Goal: Task Accomplishment & Management: Manage account settings

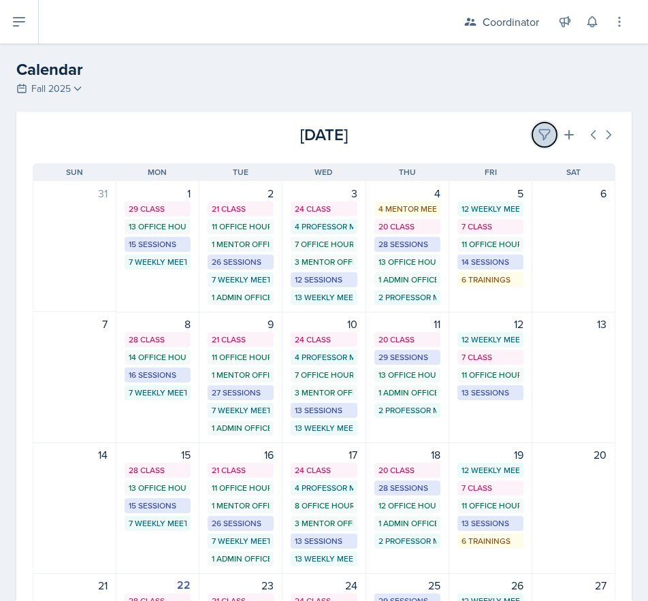
click at [539, 132] on icon at bounding box center [545, 135] width 14 height 14
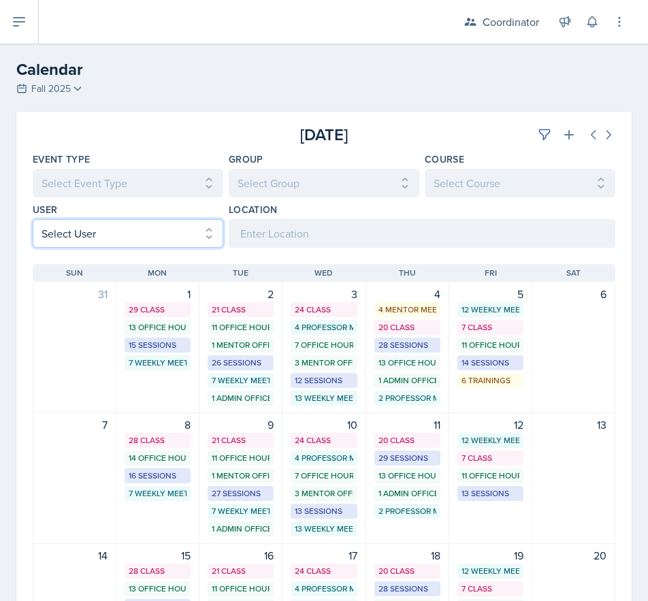
click at [64, 230] on select "Select User All [PERSON_NAME] [PERSON_NAME] [PERSON_NAME] [PERSON_NAME] [PERSON…" at bounding box center [128, 233] width 191 height 29
select select "6d1ce694-3c82-448c-83a6-8f7303da1630"
click at [33, 219] on select "Select User All [PERSON_NAME] [PERSON_NAME] [PERSON_NAME] [PERSON_NAME] [PERSON…" at bounding box center [128, 233] width 191 height 29
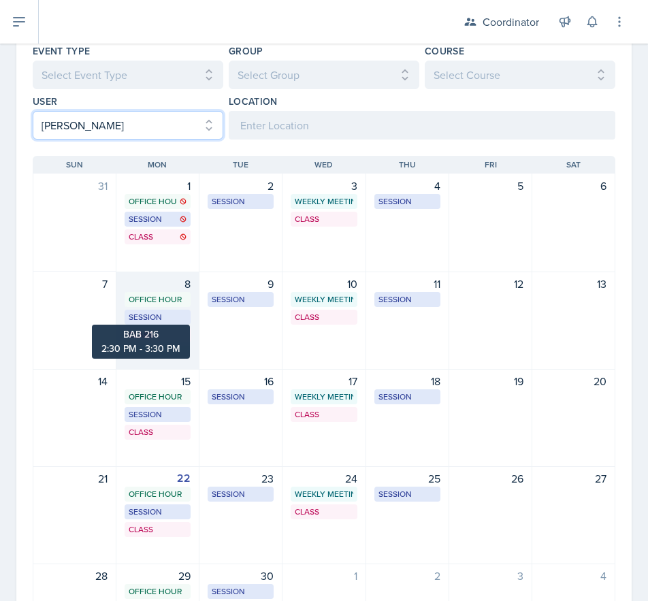
scroll to position [218, 0]
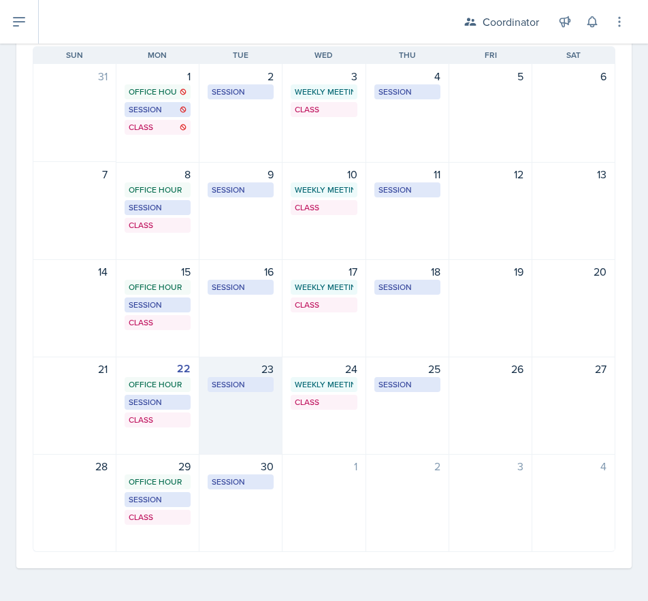
click at [250, 423] on div "23 Session BAB 220 5:00 PM - 6:00 PM" at bounding box center [240, 406] width 83 height 98
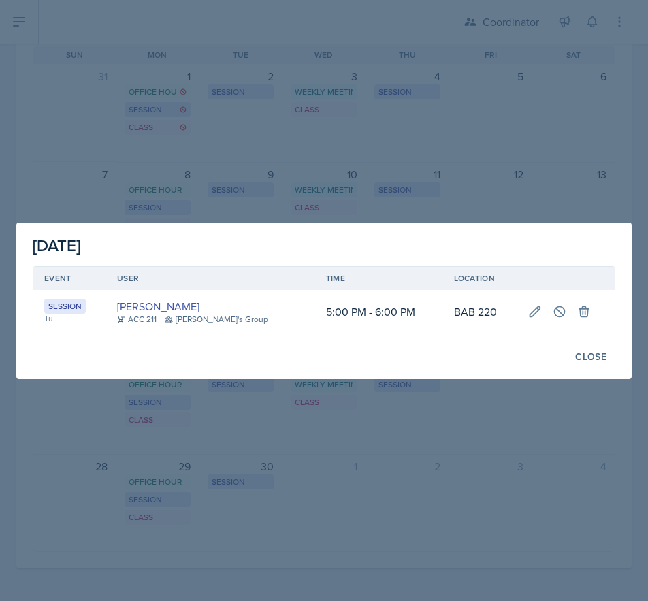
click at [213, 477] on div at bounding box center [324, 300] width 648 height 601
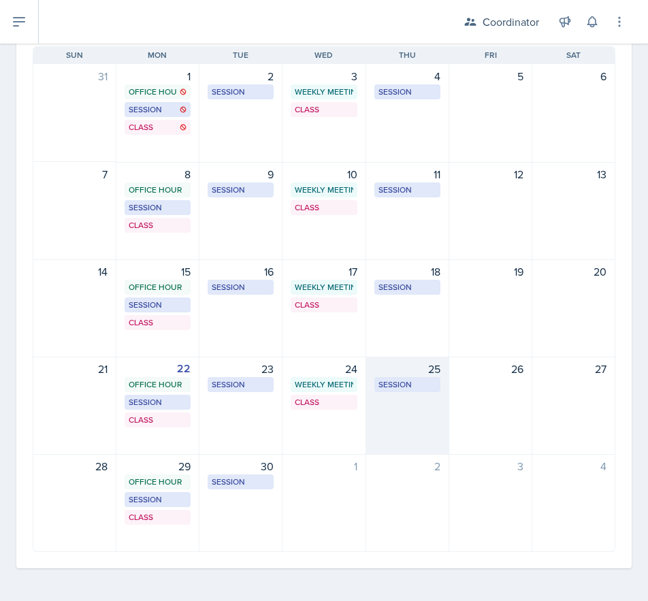
click at [378, 412] on div "25 Session BAB 220 5:30 PM - 6:30 PM" at bounding box center [407, 406] width 83 height 98
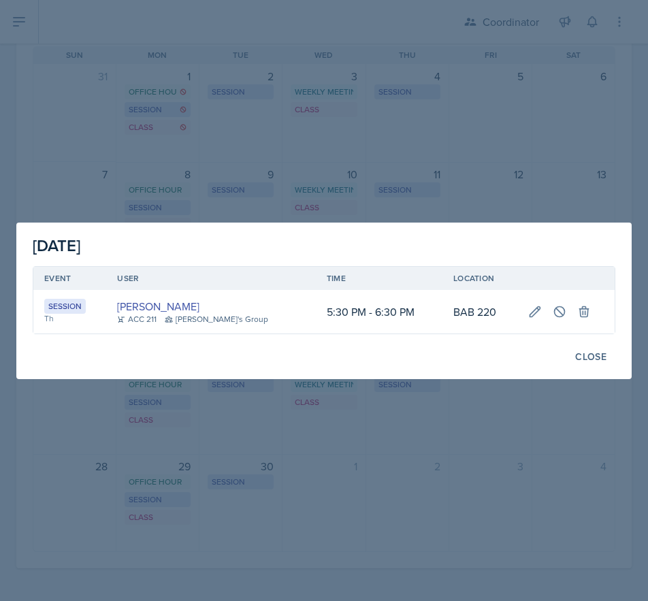
click at [401, 451] on div at bounding box center [324, 300] width 648 height 601
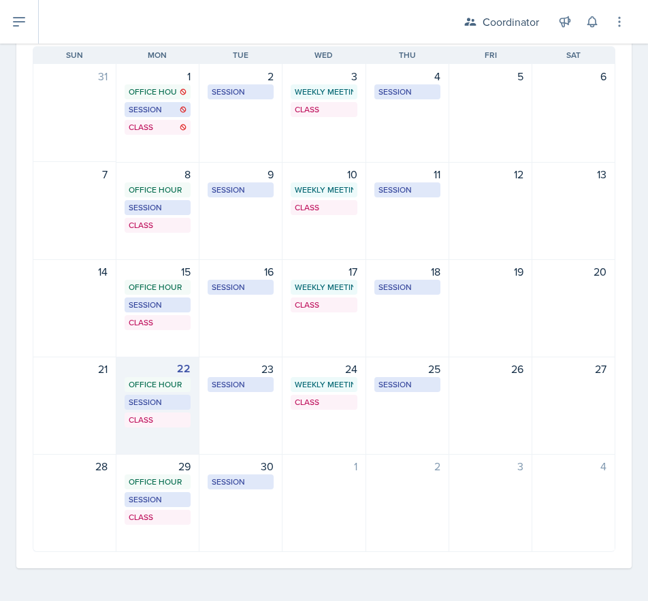
click at [146, 432] on div "22 Office Hour SSC 11:30 AM - 12:30 PM Session BAB 216 2:30 PM - 3:30 PM Class …" at bounding box center [157, 406] width 83 height 98
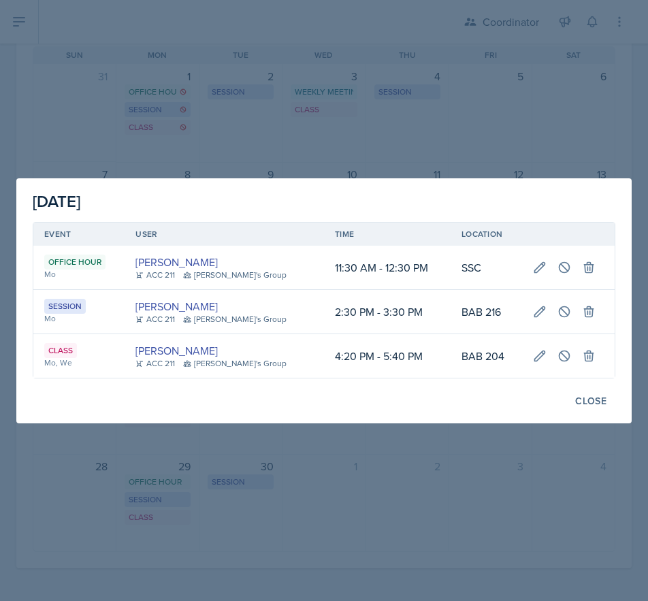
click at [83, 484] on div at bounding box center [324, 300] width 648 height 601
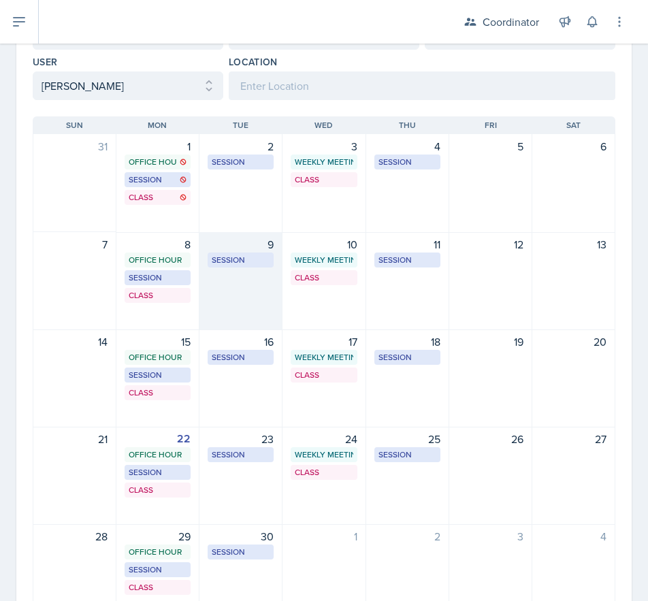
scroll to position [82, 0]
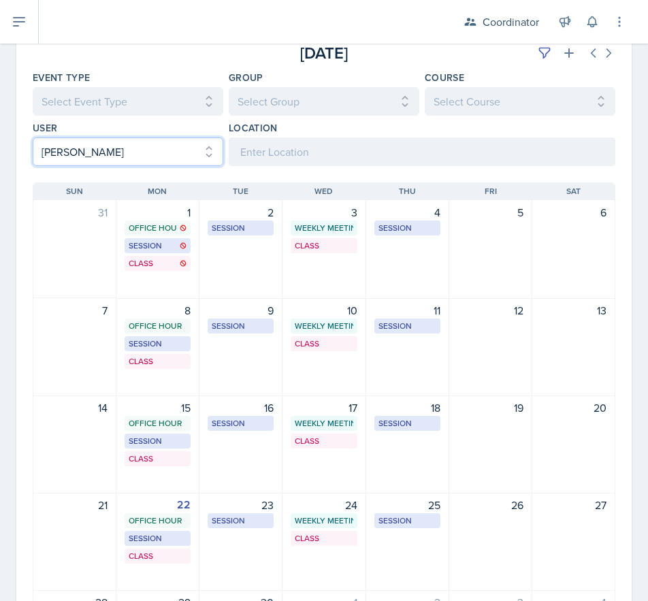
drag, startPoint x: 44, startPoint y: 150, endPoint x: 50, endPoint y: 161, distance: 13.1
click at [44, 150] on select "Select User All [PERSON_NAME] [PERSON_NAME] [PERSON_NAME] [PERSON_NAME] [PERSON…" at bounding box center [128, 152] width 191 height 29
click at [33, 138] on select "Select User All [PERSON_NAME] [PERSON_NAME] [PERSON_NAME] [PERSON_NAME] [PERSON…" at bounding box center [128, 152] width 191 height 29
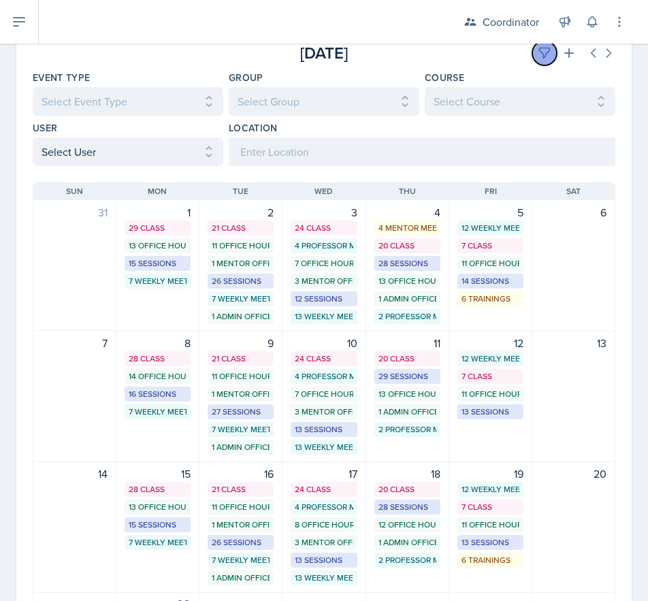
click at [532, 59] on button at bounding box center [544, 53] width 25 height 25
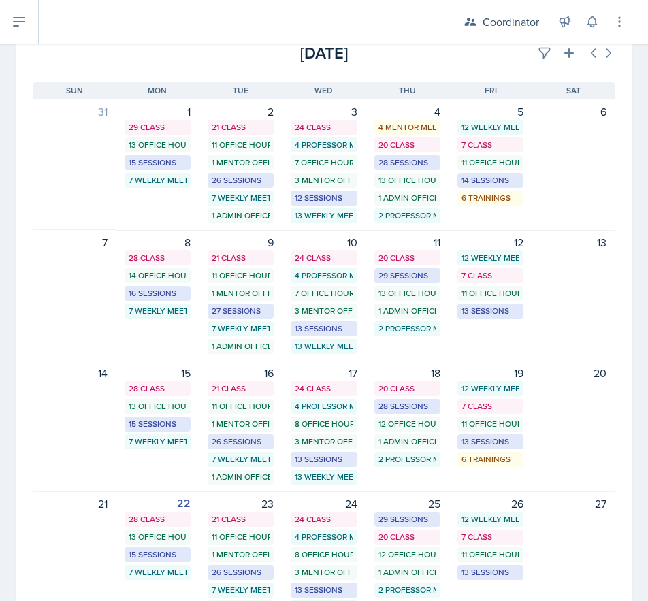
click at [480, 59] on div "[DATE]" at bounding box center [518, 53] width 194 height 25
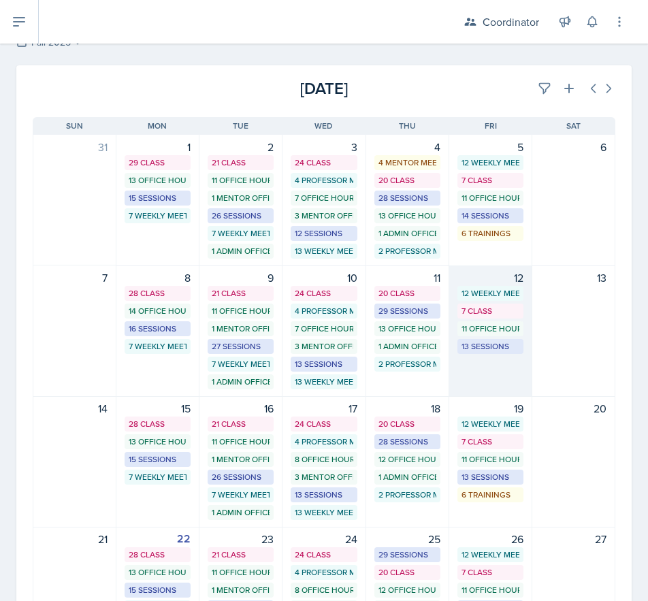
scroll to position [0, 0]
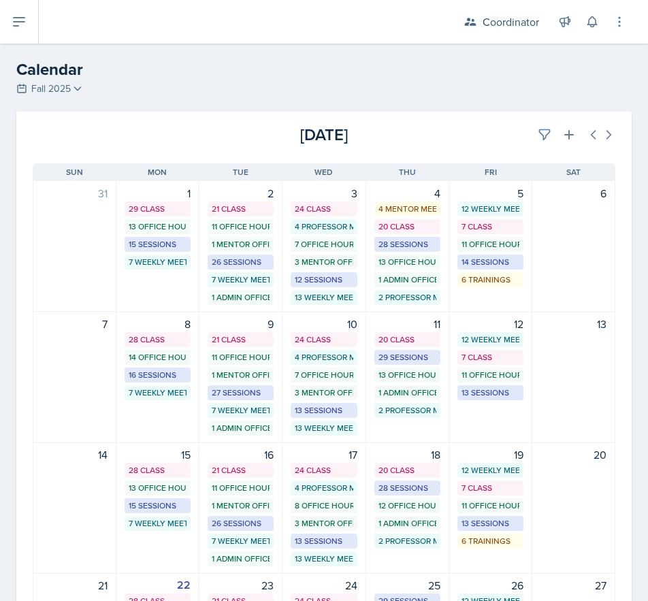
click at [519, 127] on div "[DATE]" at bounding box center [518, 135] width 194 height 25
click at [532, 128] on button at bounding box center [544, 135] width 25 height 25
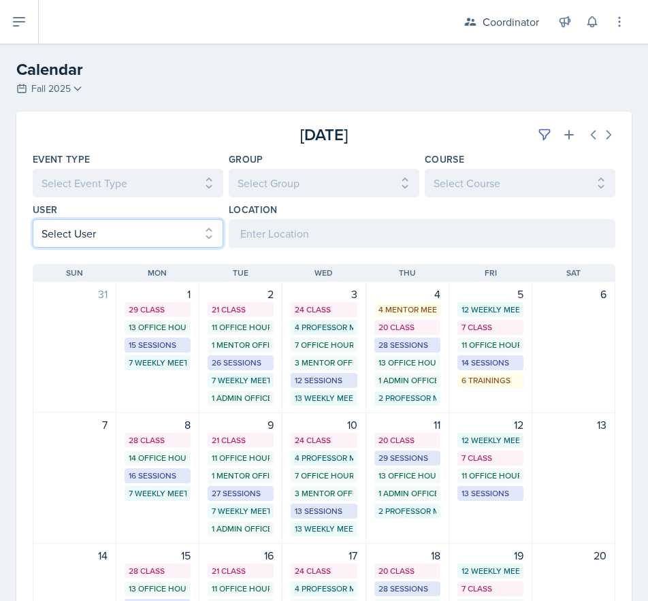
click at [66, 229] on select "Select User All [PERSON_NAME] [PERSON_NAME] [PERSON_NAME] [PERSON_NAME] [PERSON…" at bounding box center [128, 233] width 191 height 29
select select "1b71135d-d204-48f1-bd99-cbf8c31e22a5"
click at [33, 219] on select "Select User All [PERSON_NAME] [PERSON_NAME] [PERSON_NAME] [PERSON_NAME] [PERSON…" at bounding box center [128, 233] width 191 height 29
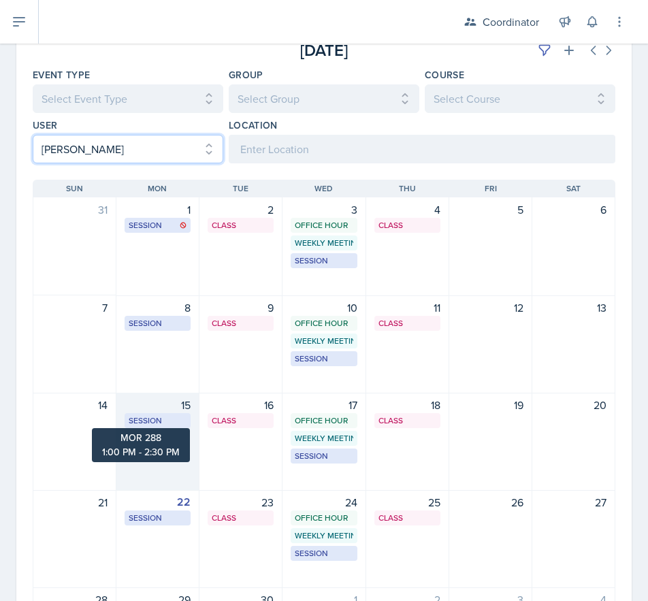
scroll to position [204, 0]
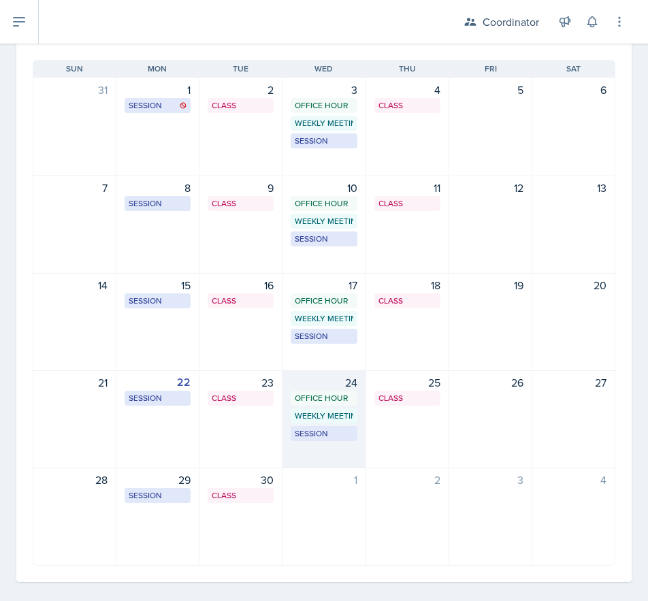
click at [296, 385] on div "24" at bounding box center [324, 382] width 66 height 16
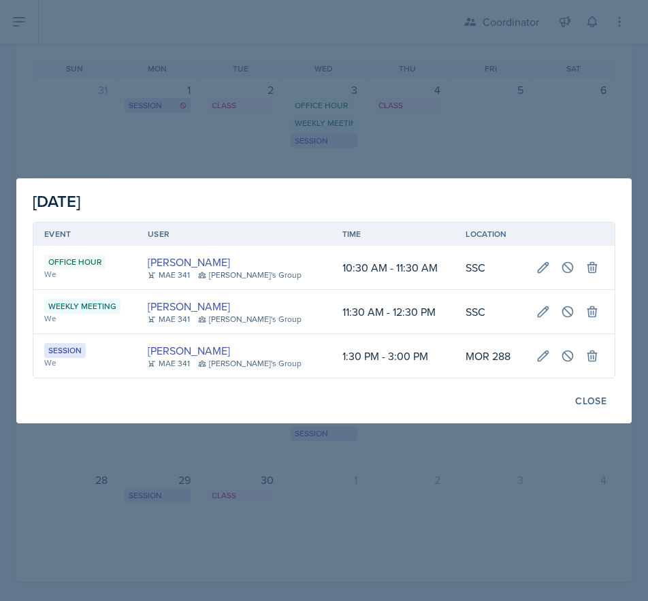
drag, startPoint x: 218, startPoint y: 511, endPoint x: 227, endPoint y: 508, distance: 10.1
click at [223, 509] on div at bounding box center [324, 300] width 648 height 601
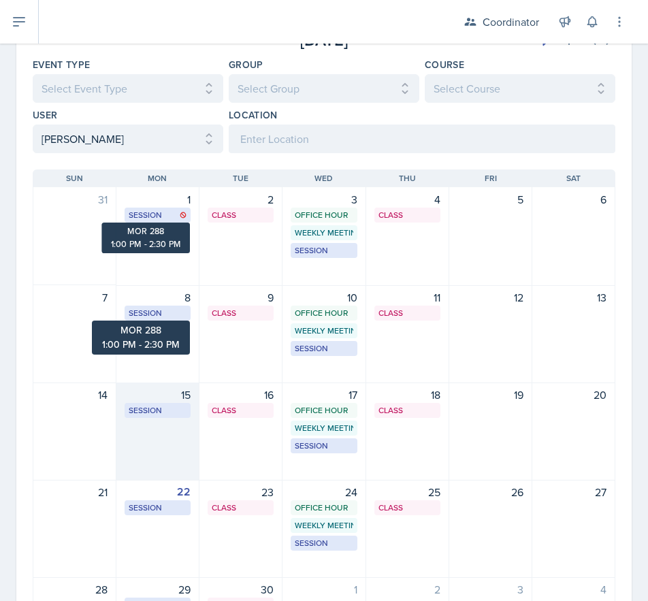
scroll to position [218, 0]
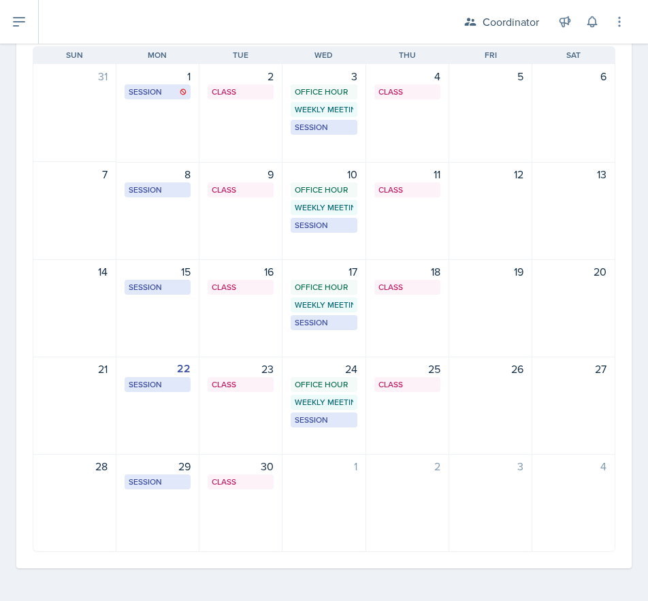
click at [336, 444] on div "24 Office Hour SSC 10:30 AM - 11:30 AM Weekly Meeting SSC 11:30 AM - 12:30 PM S…" at bounding box center [324, 406] width 83 height 98
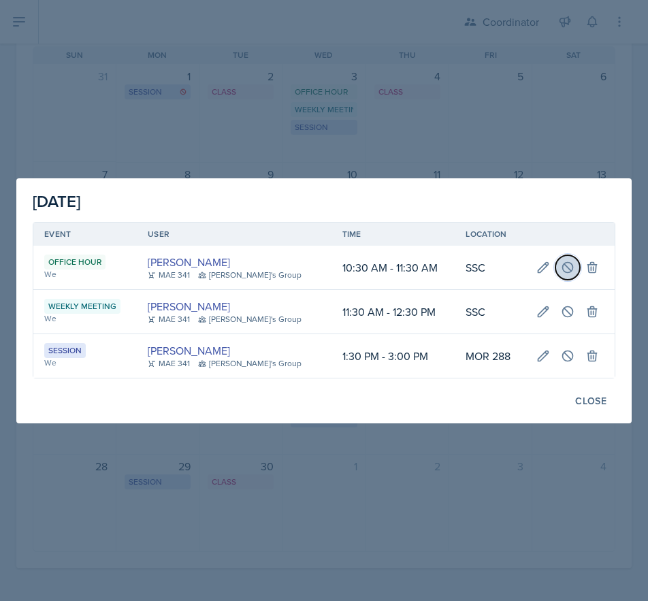
click at [569, 269] on button at bounding box center [568, 267] width 25 height 25
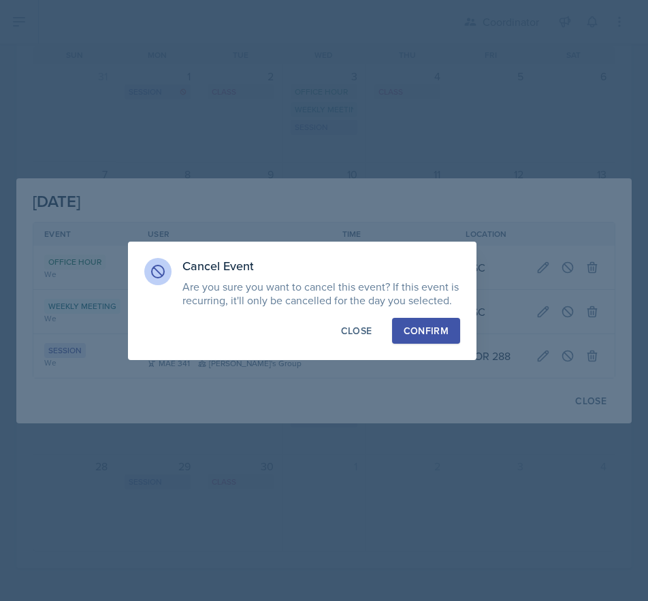
drag, startPoint x: 425, startPoint y: 327, endPoint x: 496, endPoint y: 313, distance: 72.2
click at [426, 327] on div "Confirm" at bounding box center [426, 331] width 45 height 14
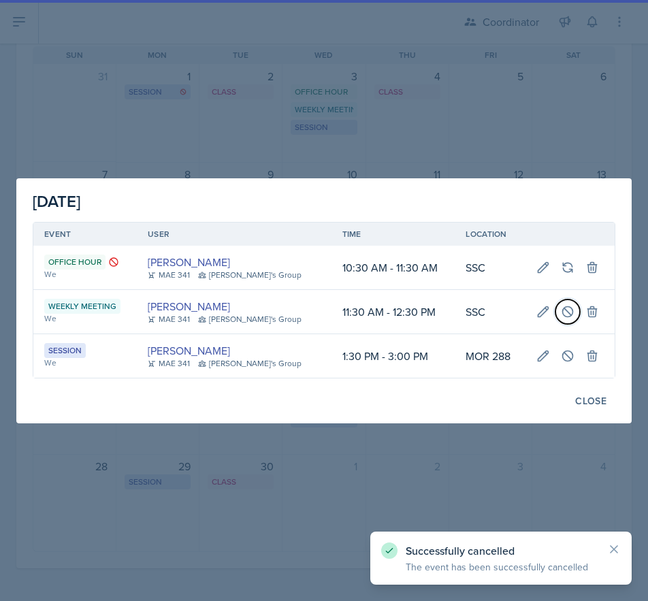
click at [562, 308] on icon at bounding box center [568, 312] width 14 height 14
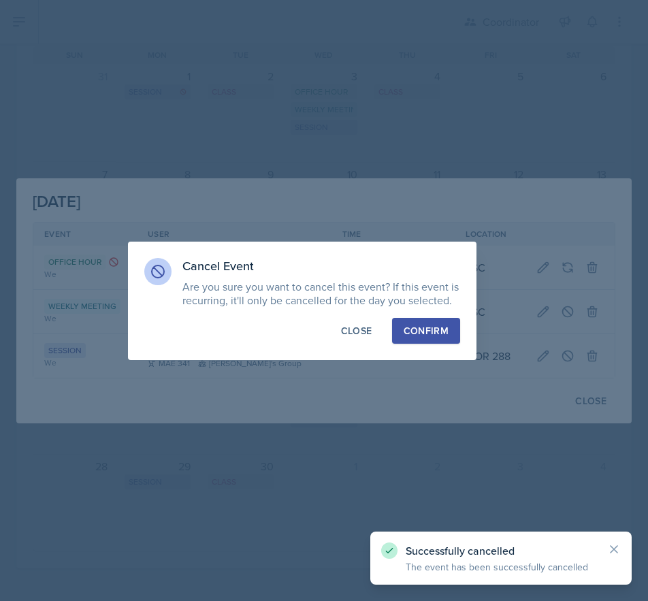
drag, startPoint x: 424, startPoint y: 330, endPoint x: 496, endPoint y: 347, distance: 74.3
click at [425, 330] on div "Confirm" at bounding box center [426, 331] width 45 height 14
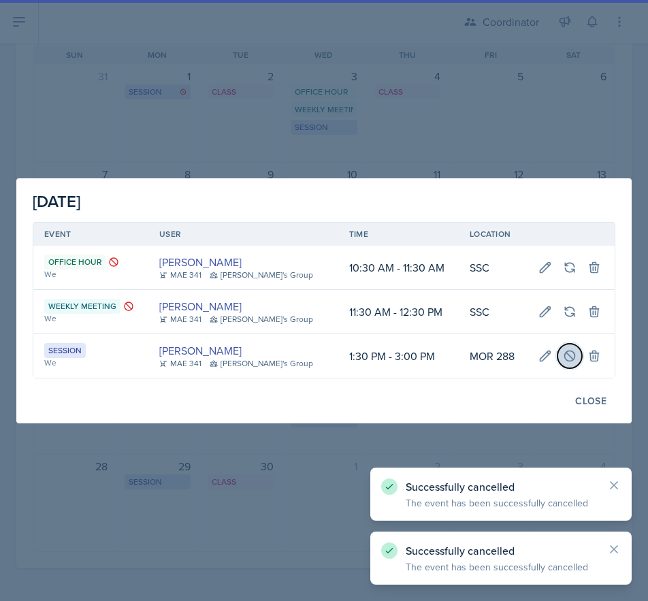
click at [567, 357] on icon at bounding box center [570, 356] width 14 height 14
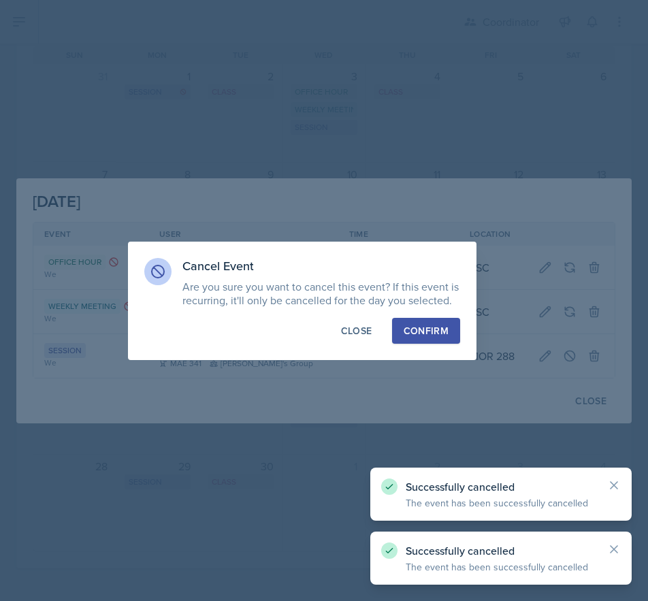
click at [443, 325] on div "Confirm" at bounding box center [426, 331] width 45 height 14
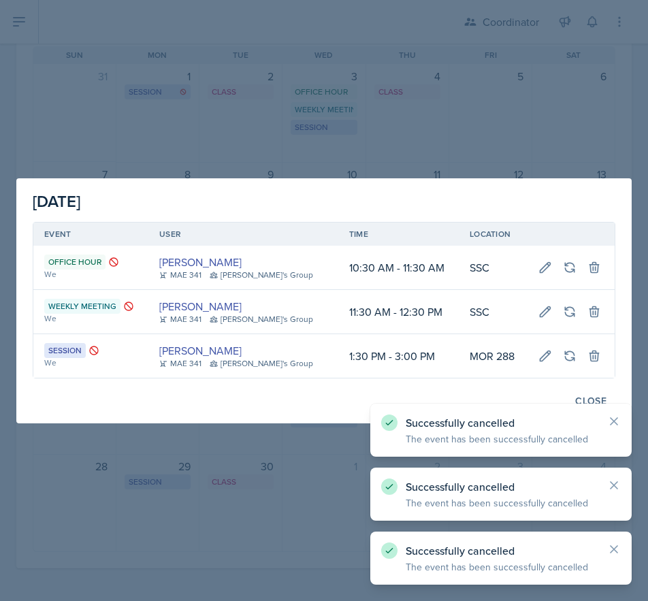
click at [232, 490] on div at bounding box center [324, 300] width 648 height 601
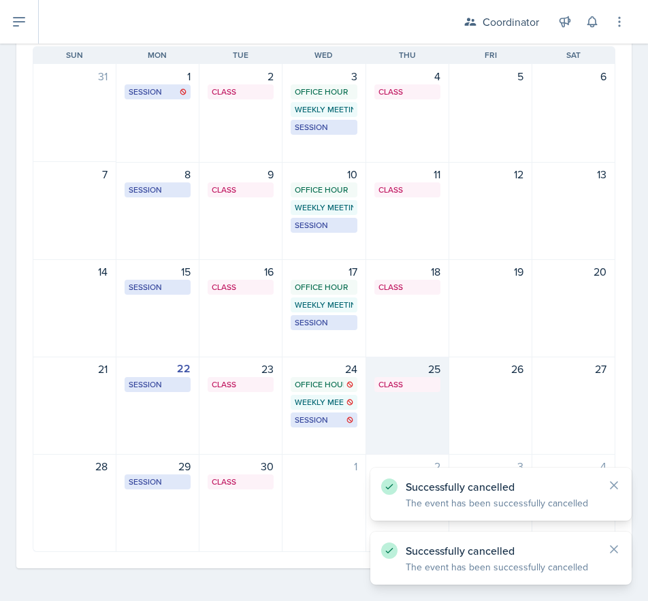
click at [394, 399] on div "25 Class MOR 106 11:20 AM - 12:40 PM" at bounding box center [407, 406] width 83 height 98
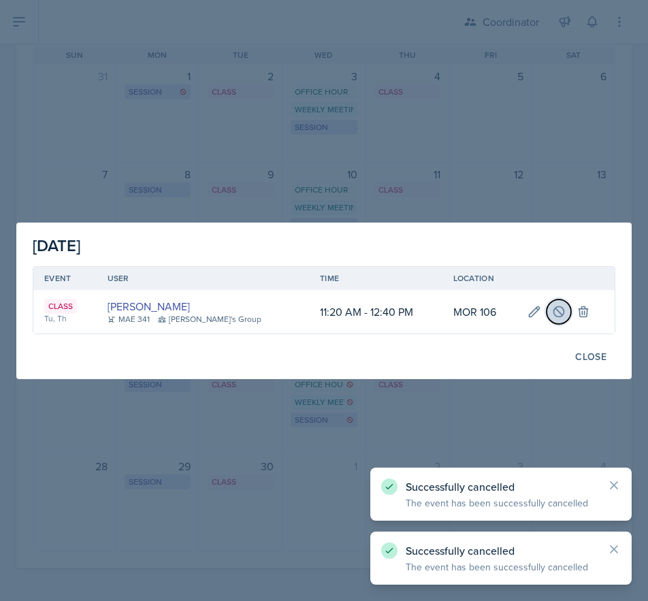
click at [554, 310] on icon at bounding box center [559, 311] width 10 height 10
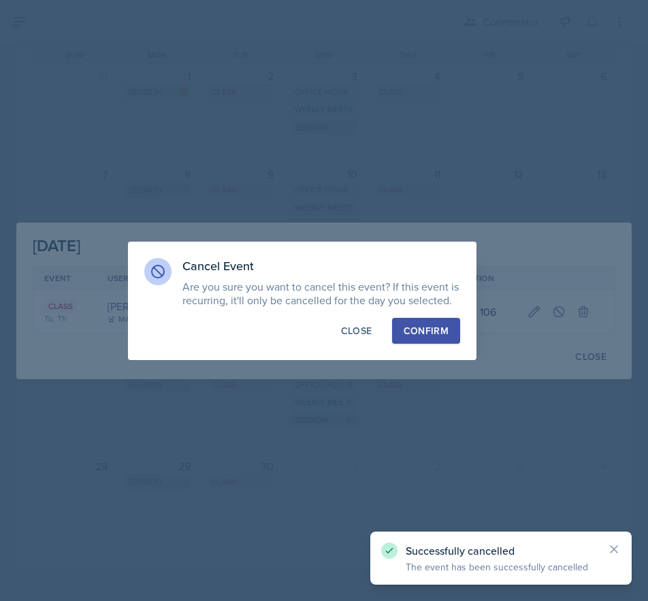
click at [449, 342] on button "Confirm" at bounding box center [426, 331] width 68 height 26
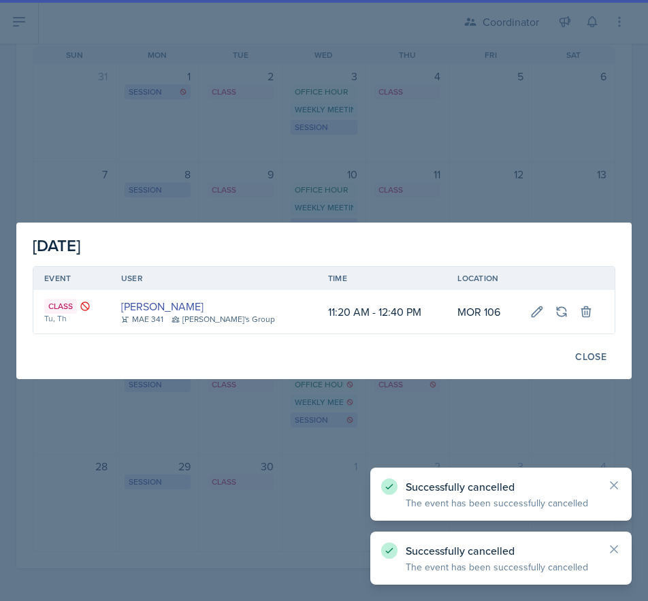
click at [360, 473] on div at bounding box center [324, 300] width 648 height 601
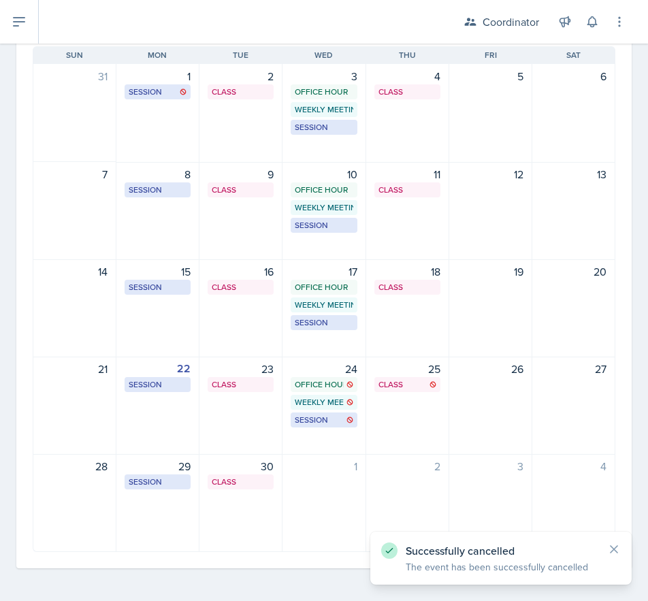
click at [366, 473] on div "2" at bounding box center [407, 503] width 83 height 98
click at [366, 482] on div "2" at bounding box center [407, 503] width 83 height 98
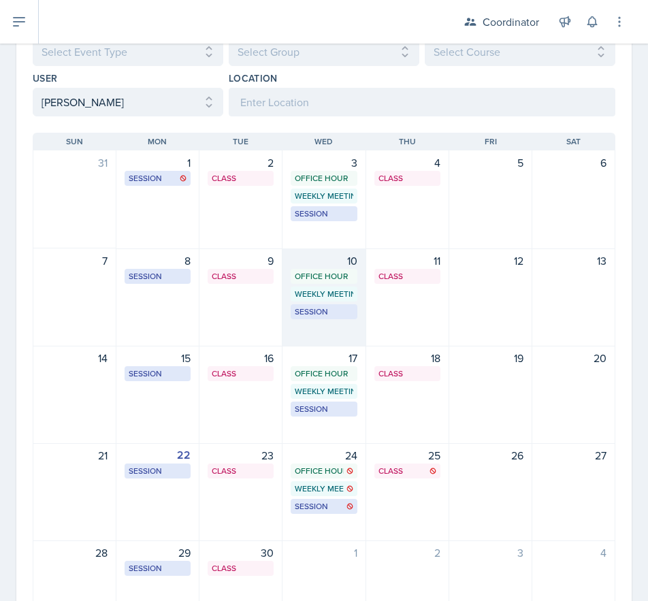
scroll to position [0, 0]
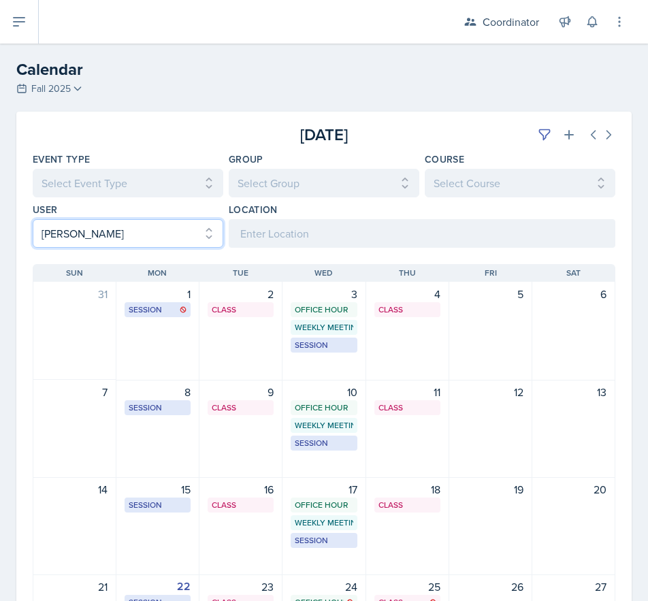
click at [72, 234] on select "Select User All [PERSON_NAME] [PERSON_NAME] [PERSON_NAME] [PERSON_NAME] [PERSON…" at bounding box center [128, 233] width 191 height 29
select select
click at [33, 219] on select "Select User All [PERSON_NAME] [PERSON_NAME] [PERSON_NAME] [PERSON_NAME] [PERSON…" at bounding box center [128, 233] width 191 height 29
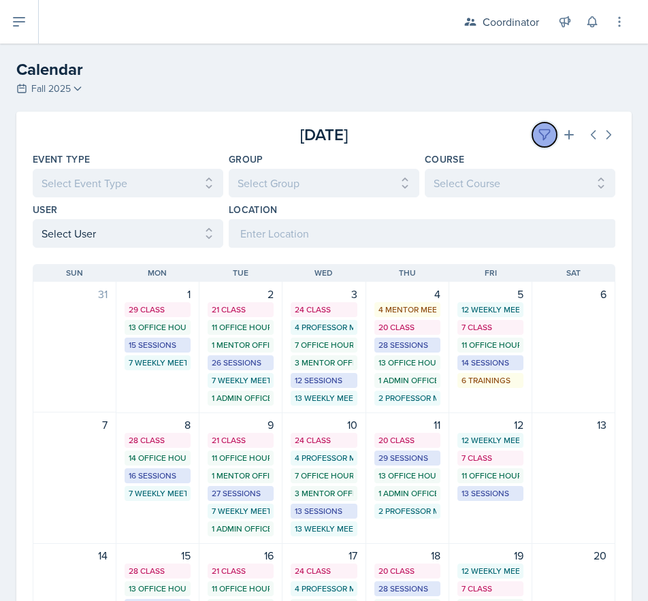
click at [533, 127] on button at bounding box center [544, 135] width 25 height 25
click at [462, 122] on div "[DATE] [DATE]" at bounding box center [323, 129] width 615 height 35
